Goal: Task Accomplishment & Management: Use online tool/utility

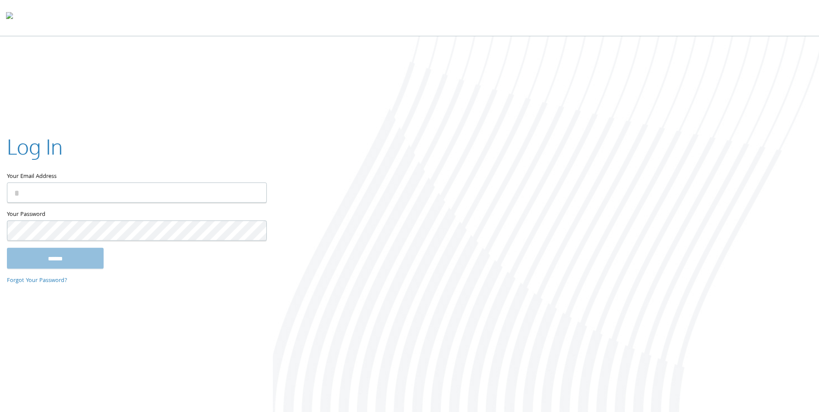
type input "**********"
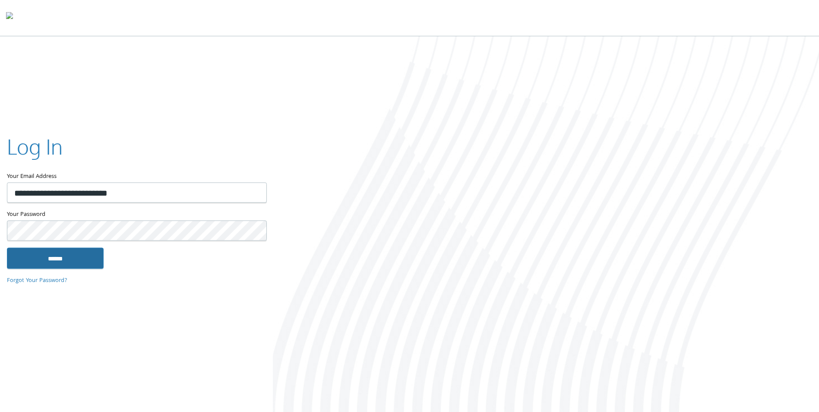
click at [47, 257] on input "******" at bounding box center [55, 258] width 97 height 21
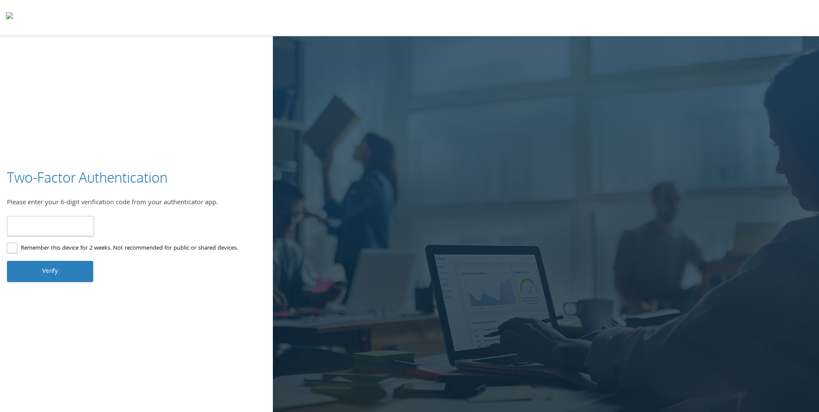
type input "******"
click at [66, 264] on button "Verify" at bounding box center [50, 271] width 86 height 21
